Goal: Task Accomplishment & Management: Complete application form

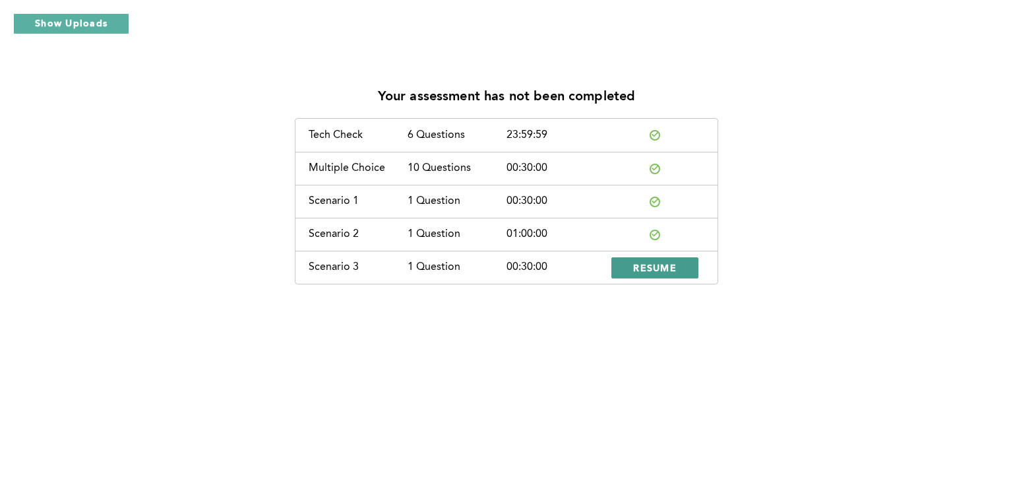
click at [627, 273] on button "RESUME" at bounding box center [654, 267] width 87 height 21
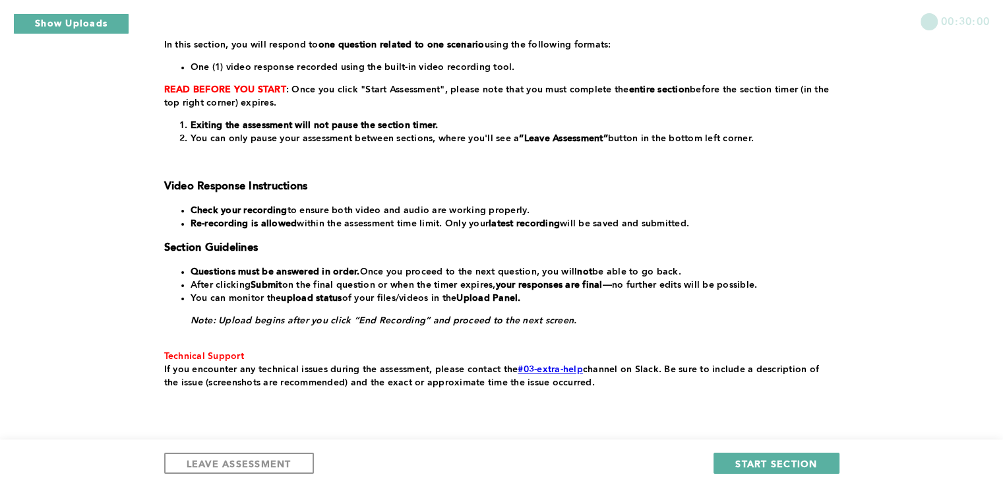
scroll to position [204, 0]
click at [754, 466] on span "START SECTION" at bounding box center [776, 463] width 82 height 13
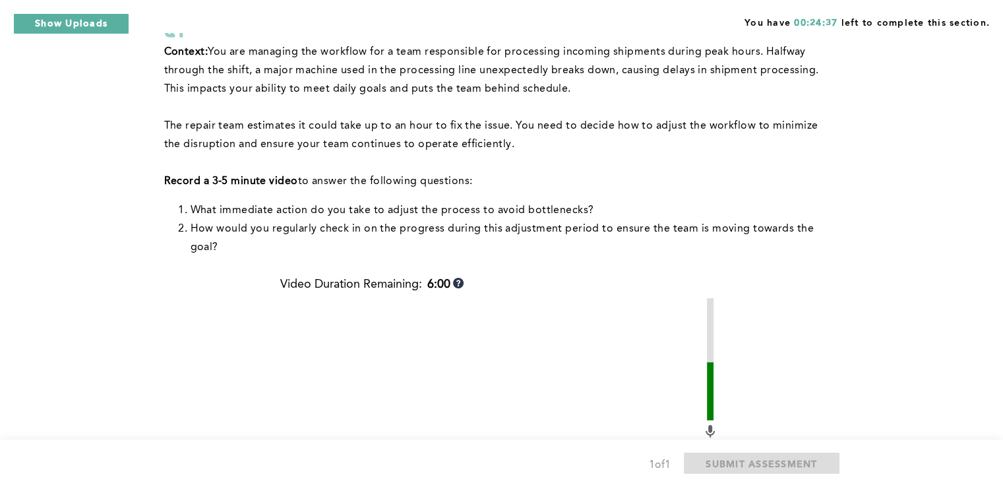
scroll to position [109, 0]
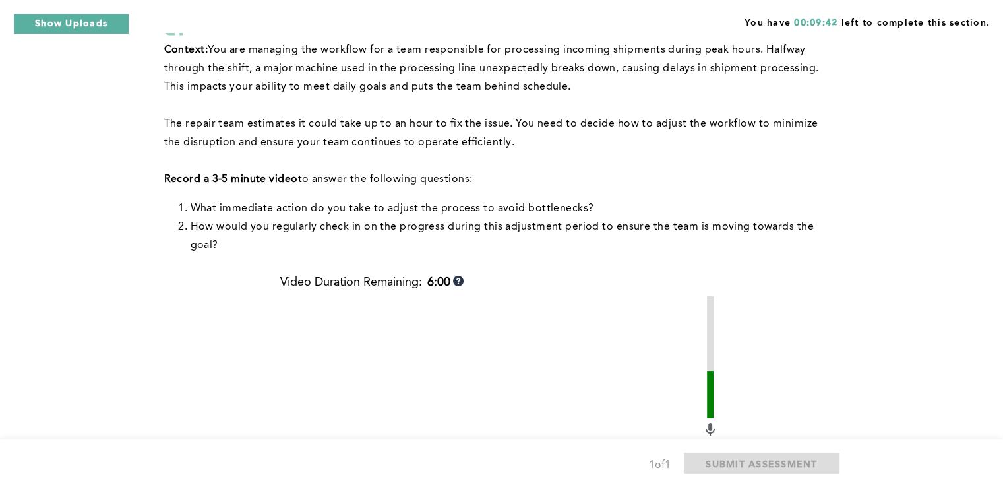
click at [847, 266] on div "You have 00:09:42 left to complete this section. Q1 Context: You are managing t…" at bounding box center [501, 352] width 1003 height 923
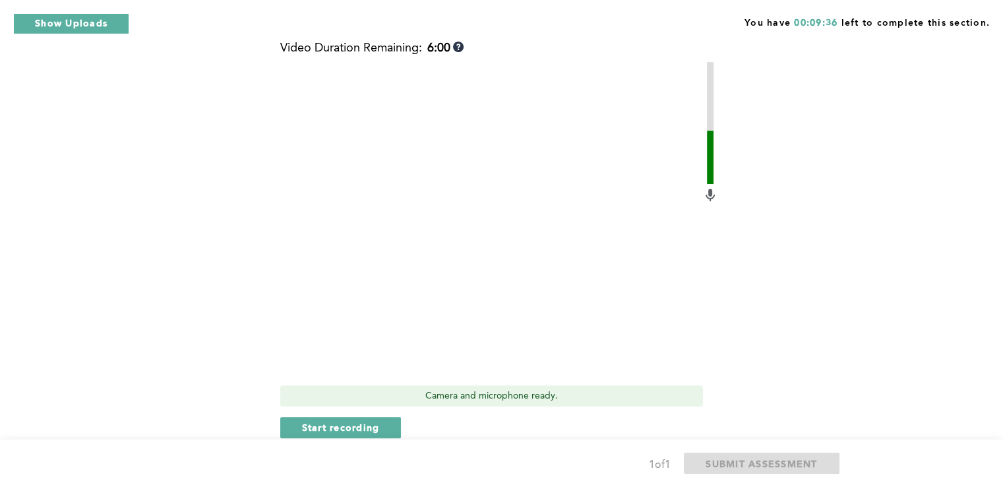
scroll to position [340, 0]
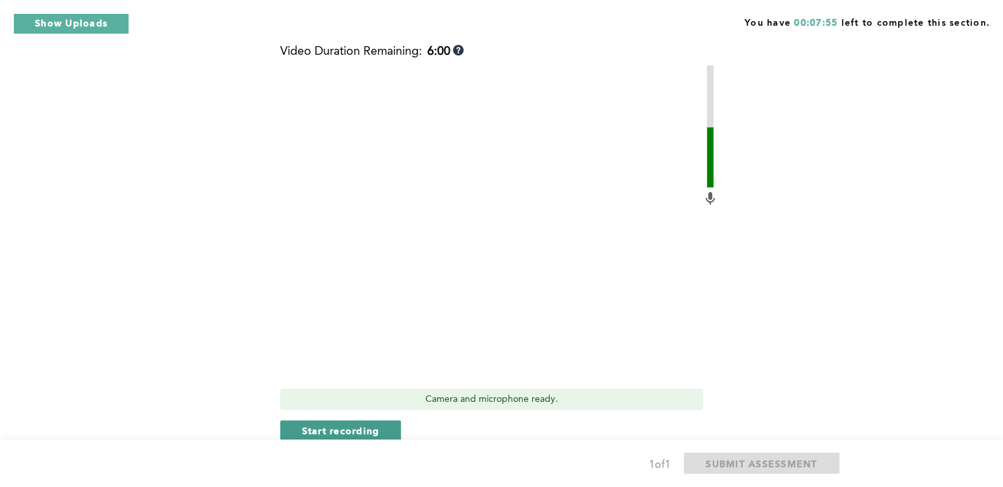
click at [352, 431] on span "Start recording" at bounding box center [341, 430] width 78 height 13
click at [328, 433] on span "Stop recording" at bounding box center [340, 430] width 77 height 13
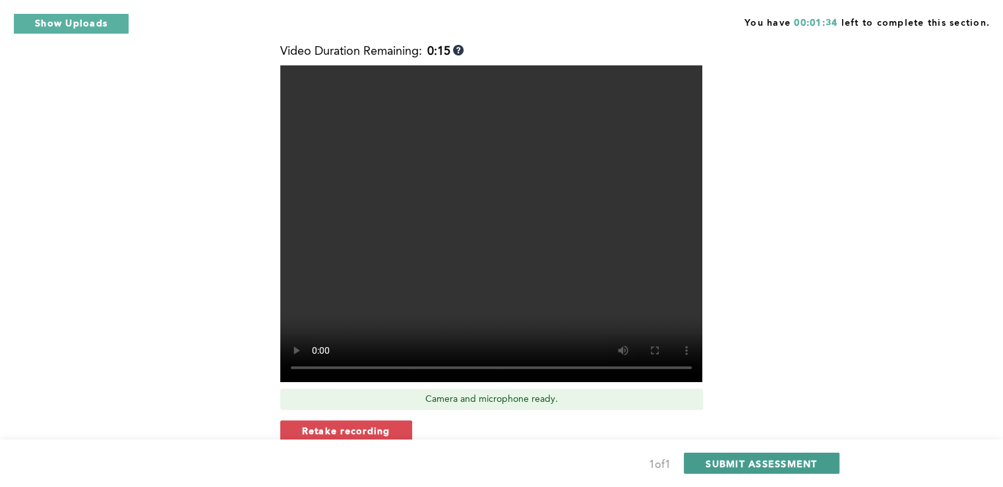
click at [736, 461] on span "SUBMIT ASSESSMENT" at bounding box center [761, 463] width 111 height 13
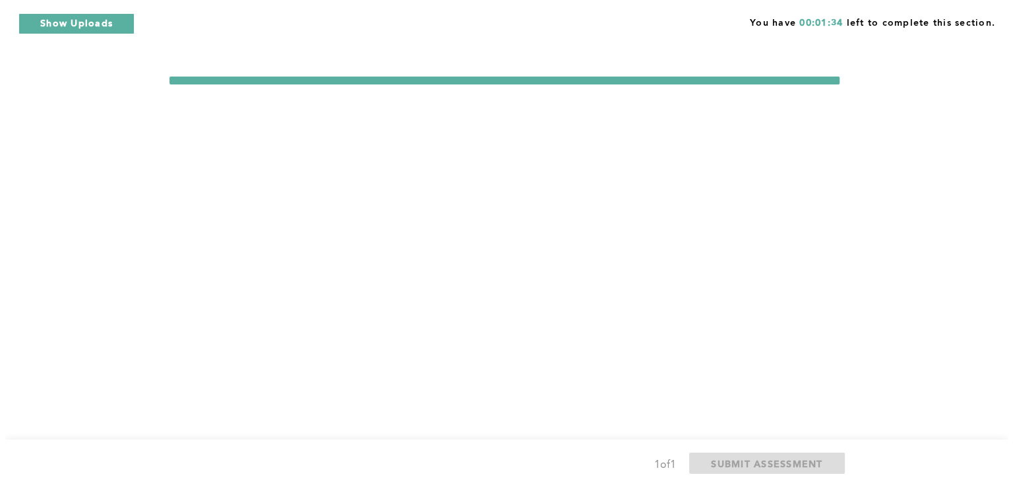
scroll to position [0, 0]
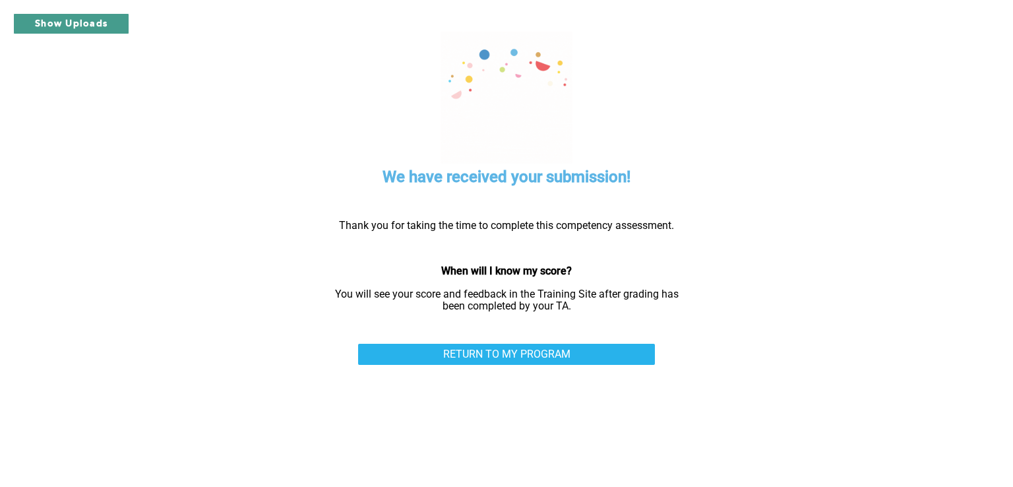
click at [69, 24] on button "Show Uploads" at bounding box center [71, 23] width 116 height 21
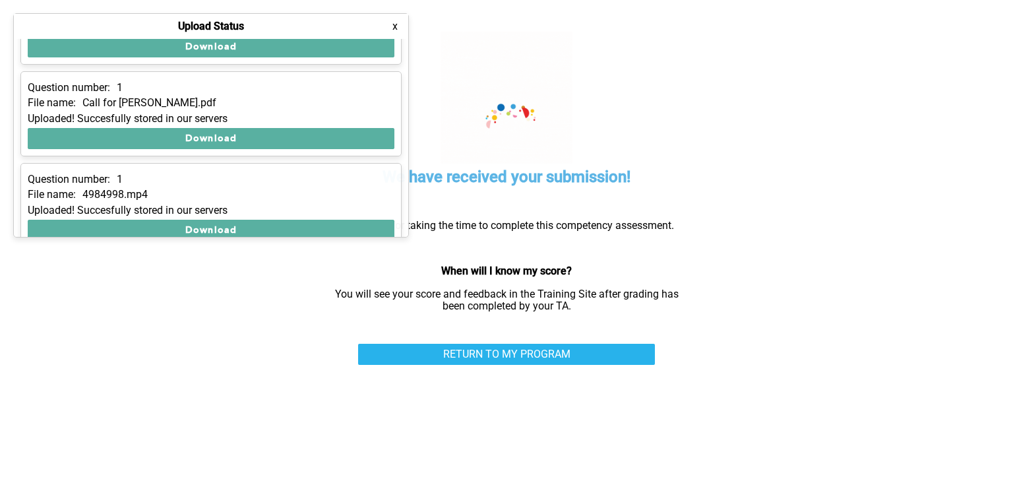
scroll to position [260, 0]
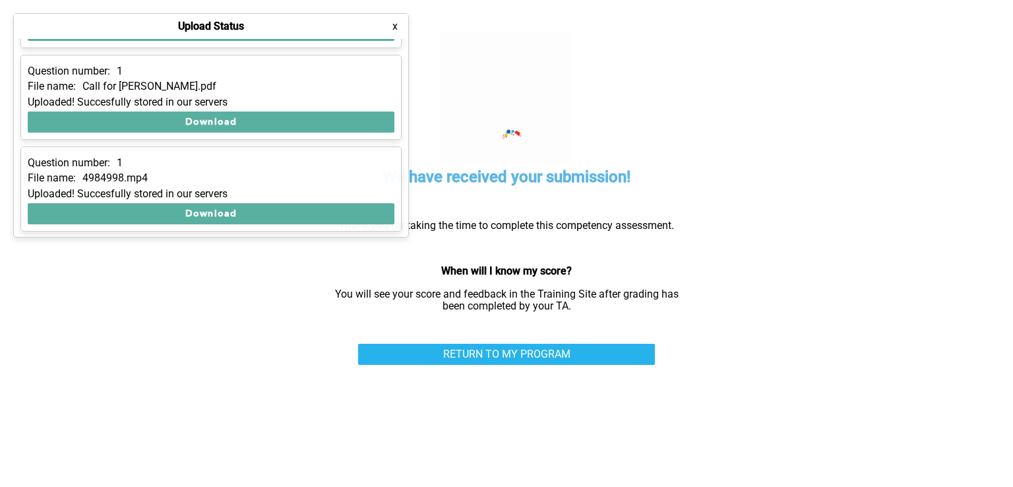
click at [390, 28] on button "x" at bounding box center [394, 26] width 13 height 13
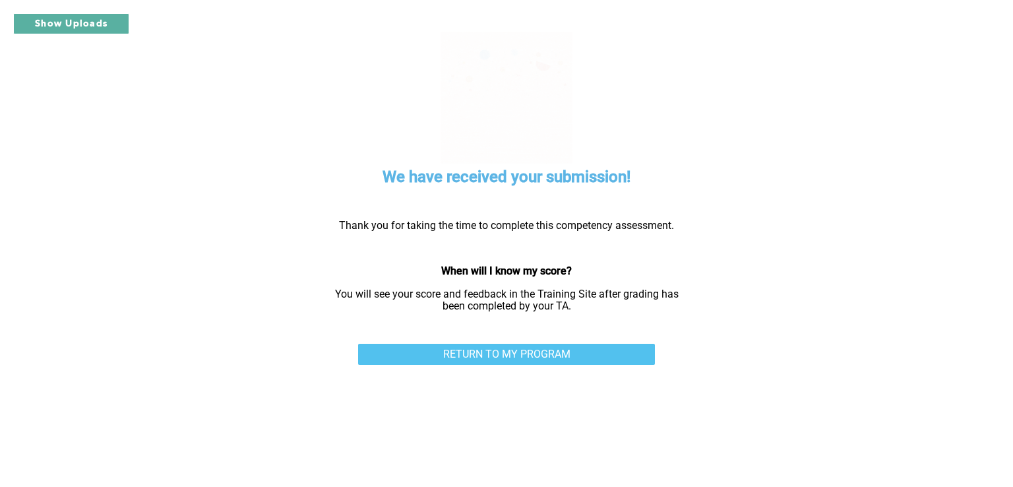
click at [594, 354] on link "RETURN TO MY PROGRAM" at bounding box center [506, 354] width 297 height 21
